Goal: Task Accomplishment & Management: Manage account settings

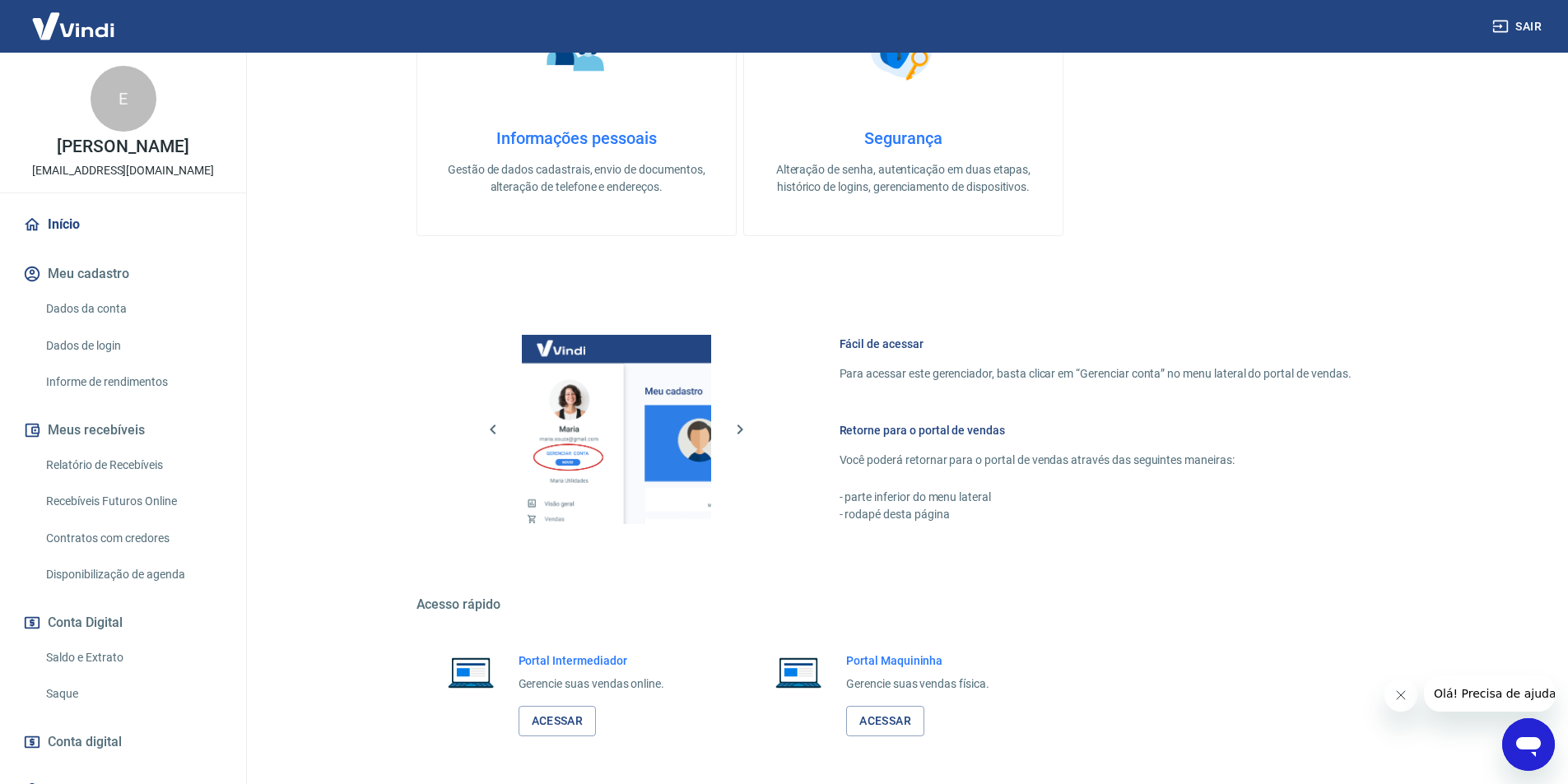
scroll to position [627, 0]
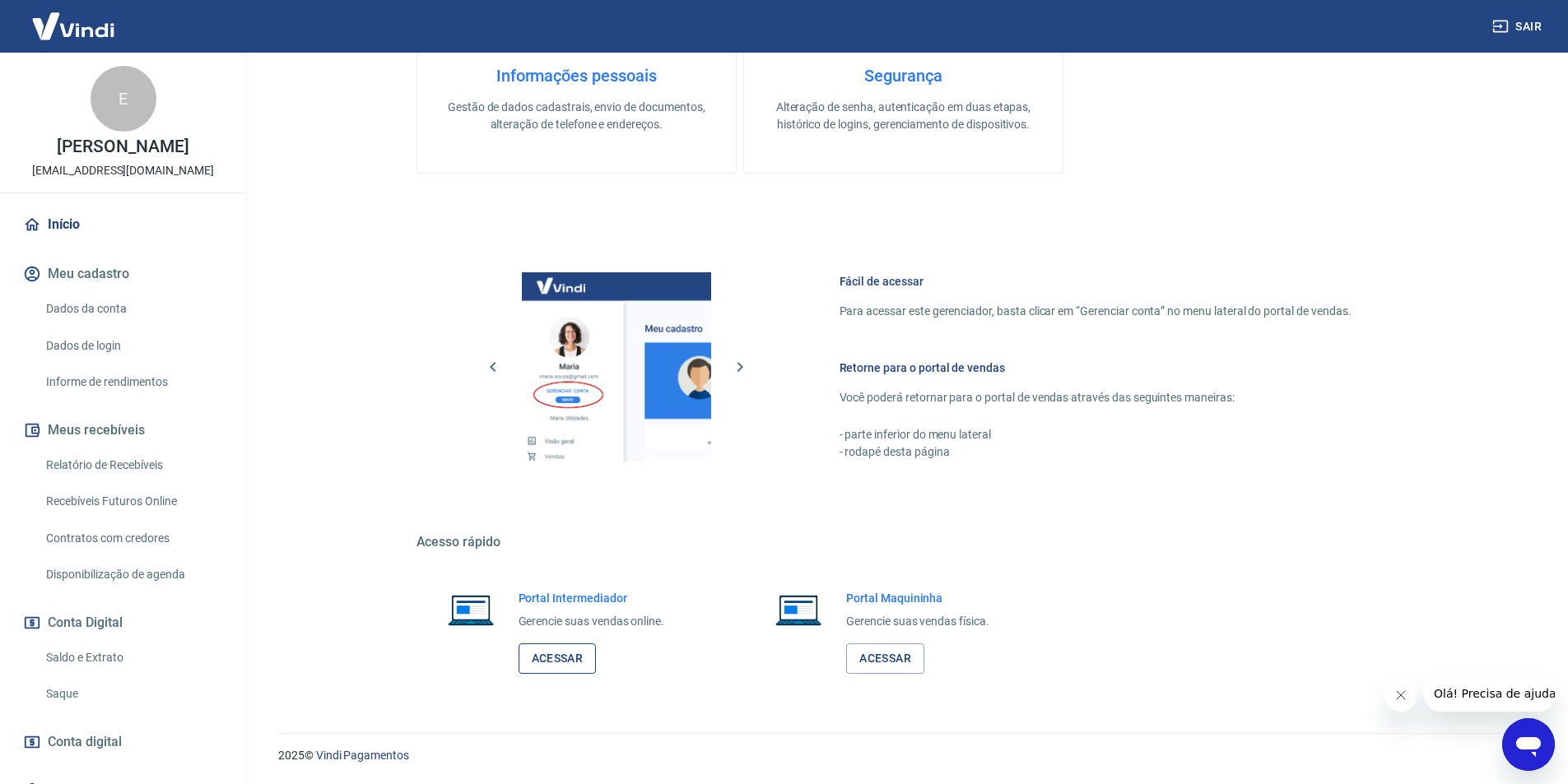
click at [576, 652] on link "Acessar" at bounding box center [557, 659] width 78 height 31
